Goal: Information Seeking & Learning: Learn about a topic

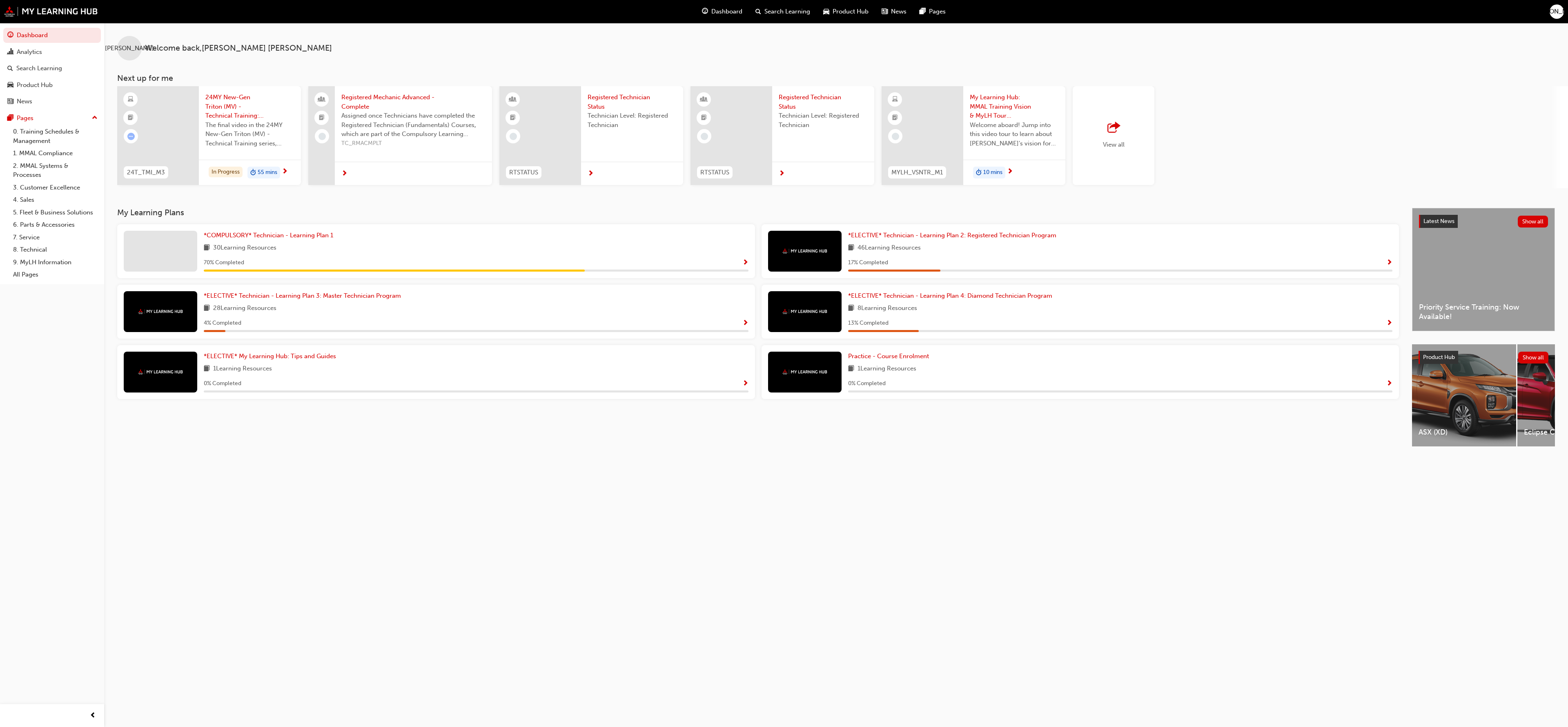
click at [629, 247] on div "30 Learning Resources" at bounding box center [476, 248] width 545 height 10
click at [313, 234] on span "*COMPULSORY* Technician - Learning Plan 1" at bounding box center [268, 235] width 130 height 7
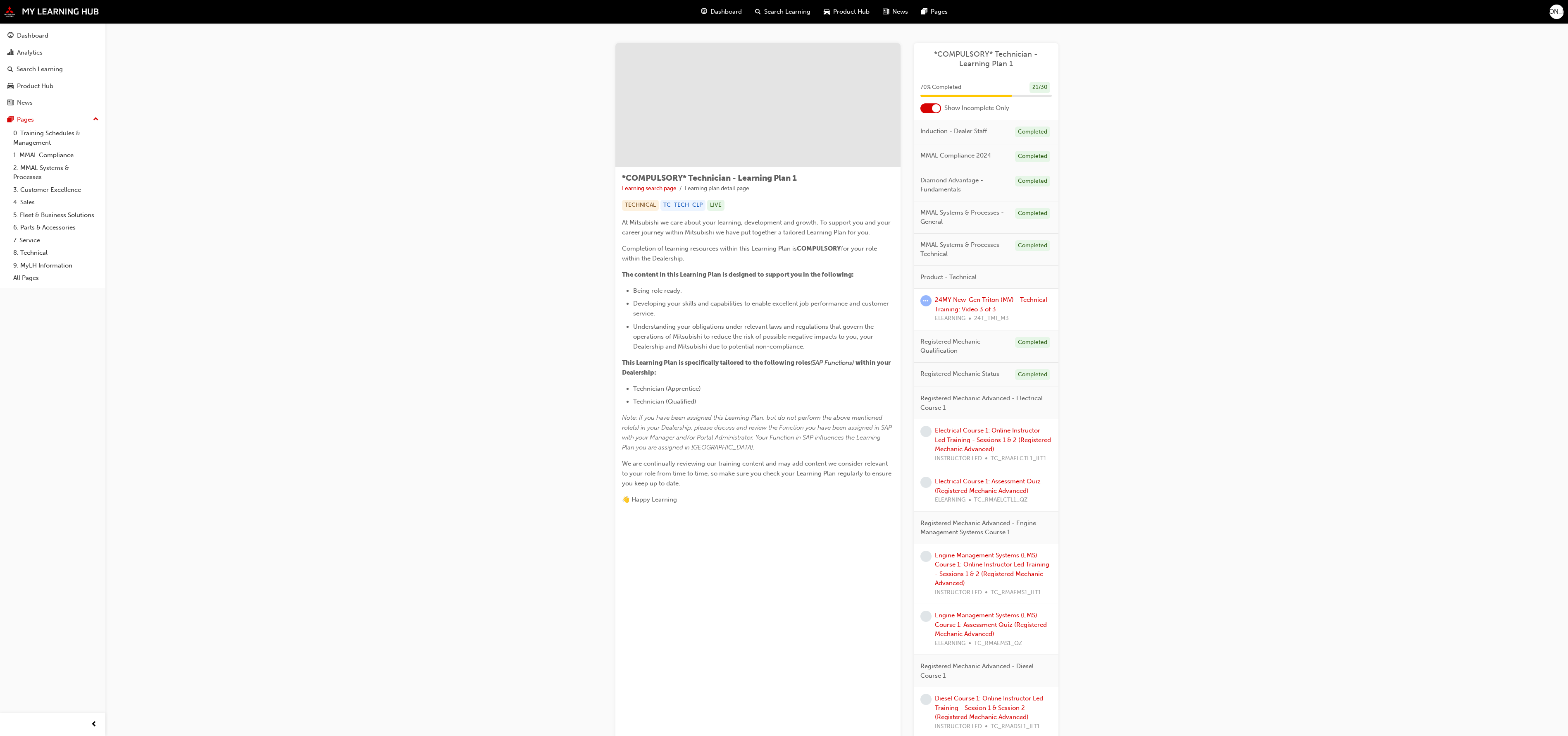
click at [958, 319] on span "ELEARNING" at bounding box center [950, 318] width 31 height 9
click at [992, 435] on link "Electrical Course 1: Online Instructor Led Training - Sessions 1 & 2 (Registere…" at bounding box center [993, 440] width 116 height 26
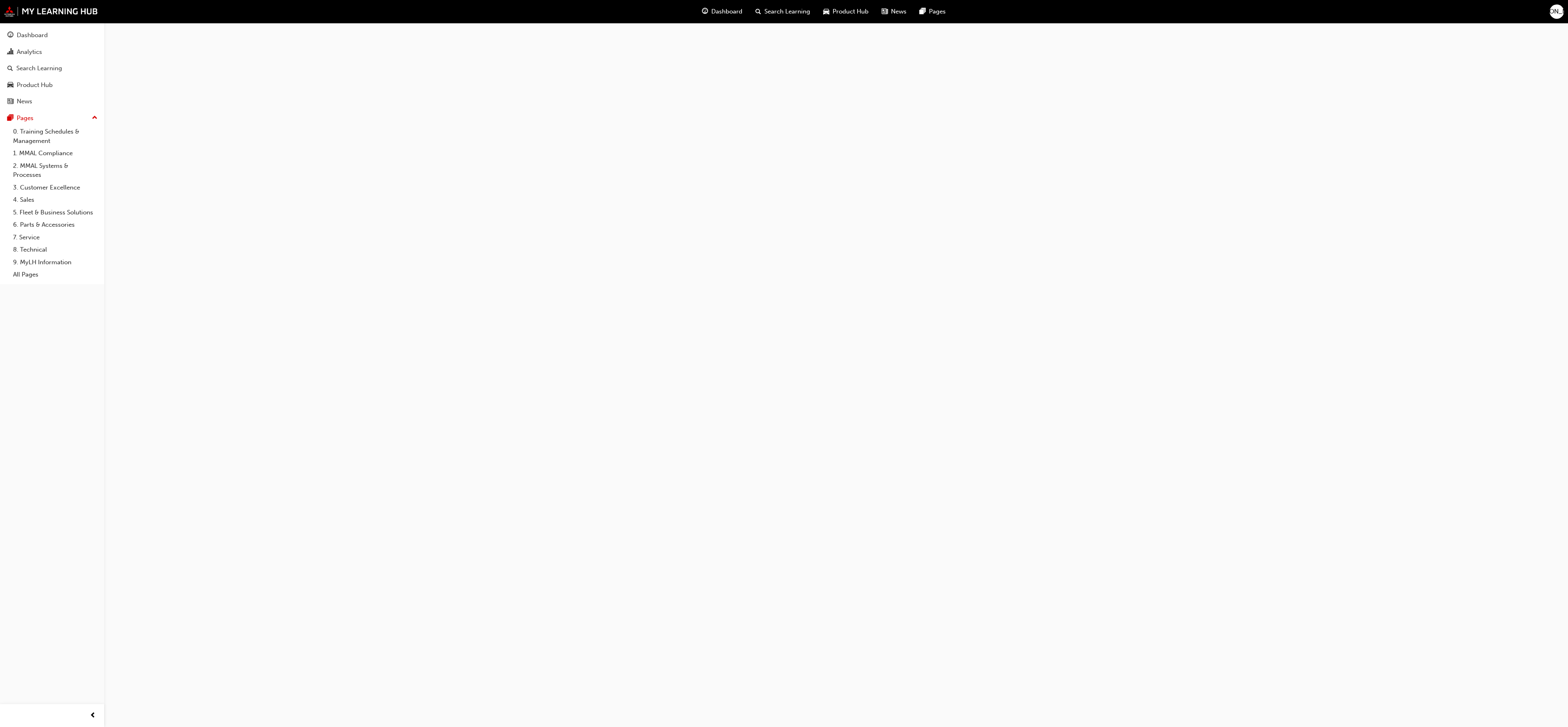
click at [1032, 336] on div at bounding box center [784, 364] width 1568 height 727
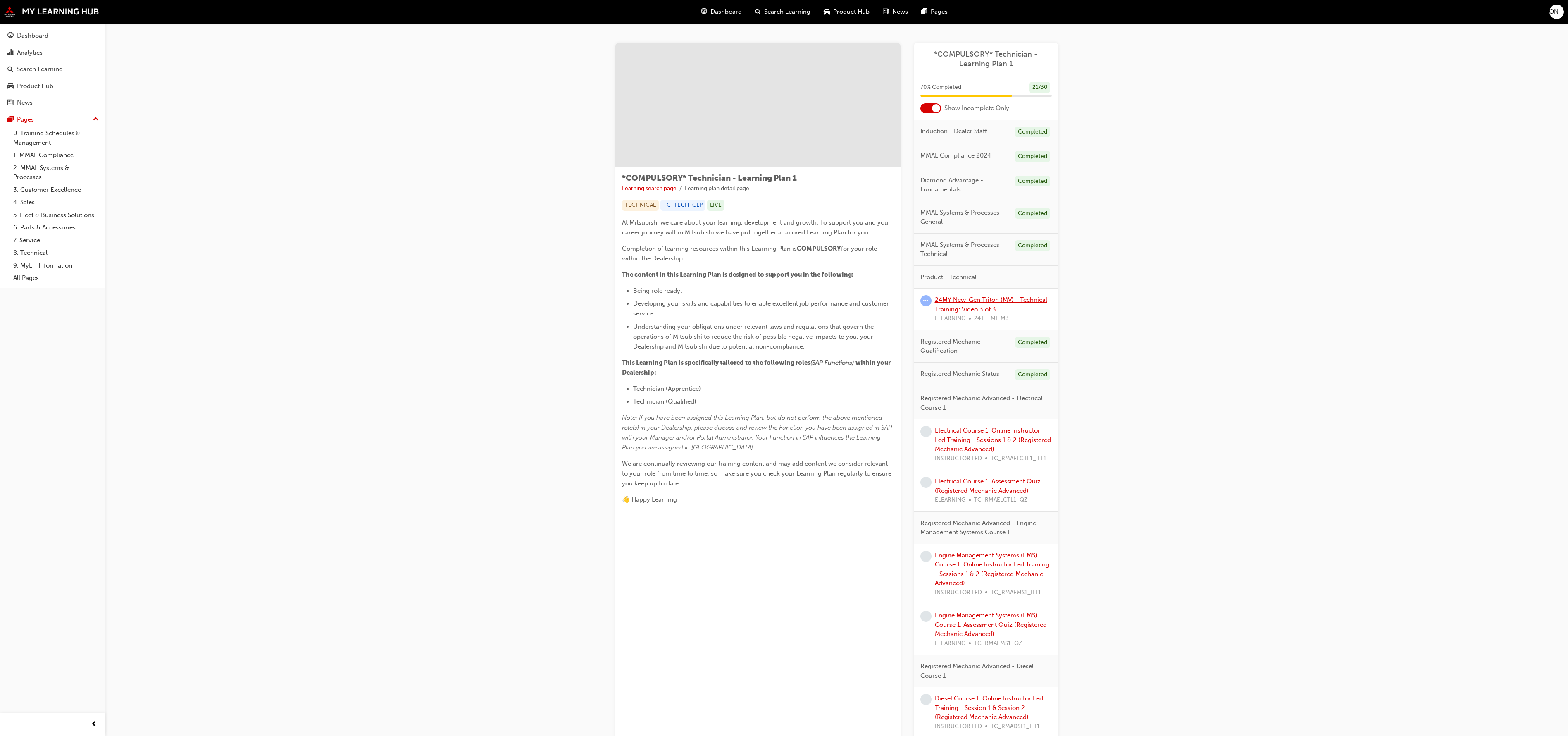
click at [977, 306] on link "24MY New-Gen Triton (MV) - Technical Training: Video 3 of 3" at bounding box center [991, 305] width 112 height 17
